Goal: Register for event/course

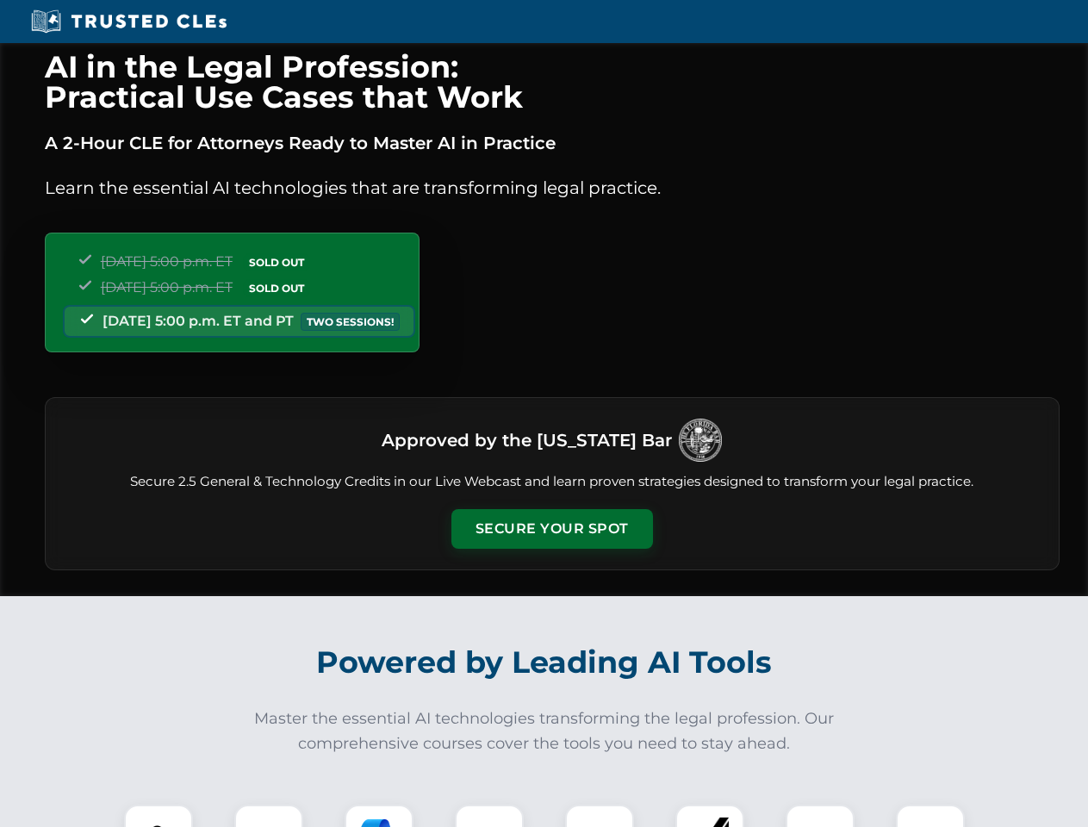
click at [551, 529] on button "Secure Your Spot" at bounding box center [553, 529] width 202 height 40
click at [159, 816] on img at bounding box center [159, 839] width 50 height 50
